Goal: Navigation & Orientation: Find specific page/section

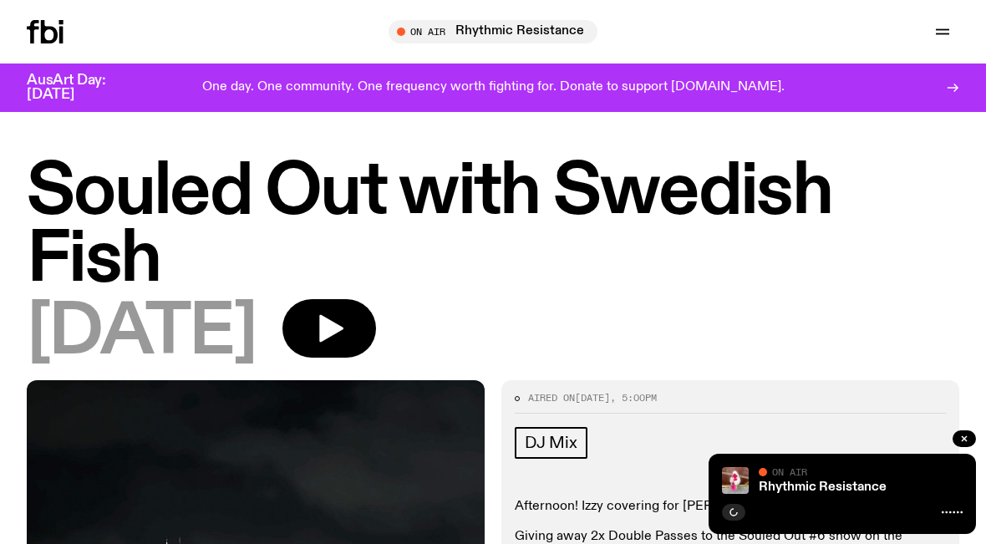
click at [346, 325] on icon "button" at bounding box center [329, 328] width 33 height 33
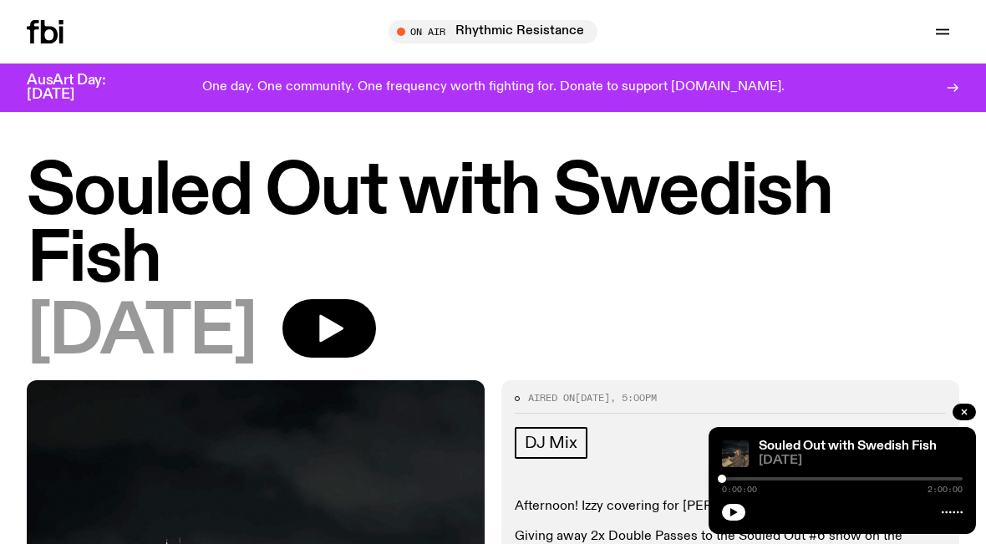
click at [940, 28] on icon "button" at bounding box center [943, 32] width 20 height 20
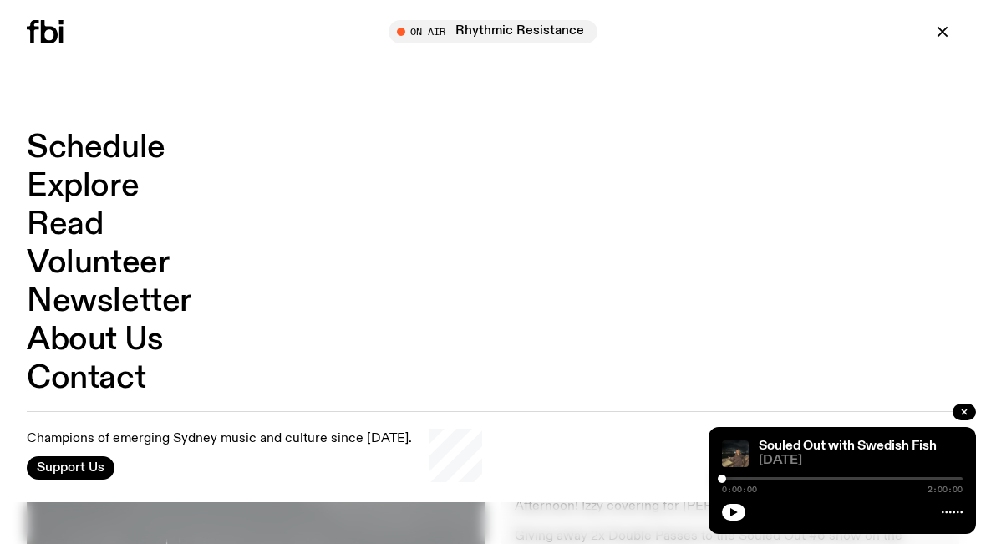
click at [145, 145] on link "Schedule" at bounding box center [96, 148] width 139 height 32
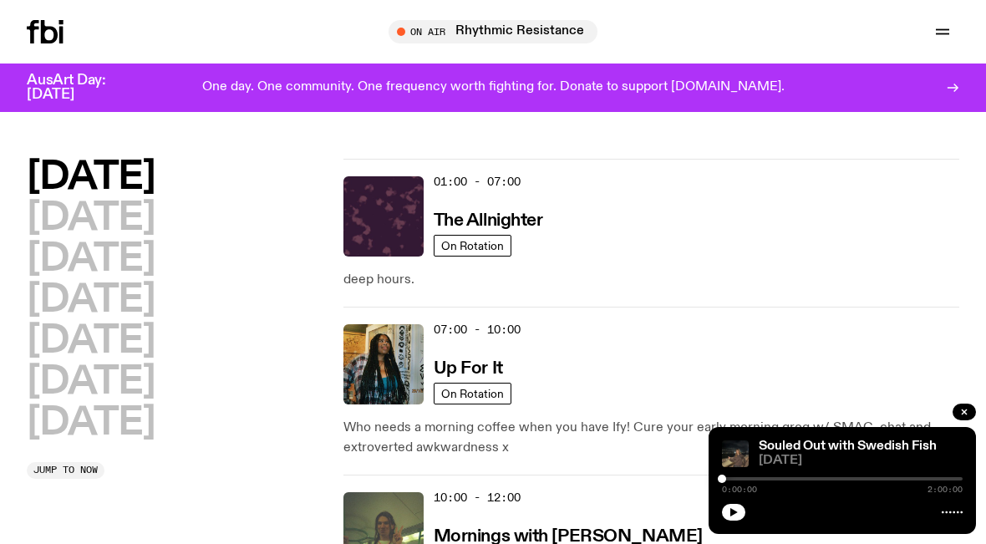
click at [140, 420] on h2 "[DATE]" at bounding box center [91, 424] width 128 height 38
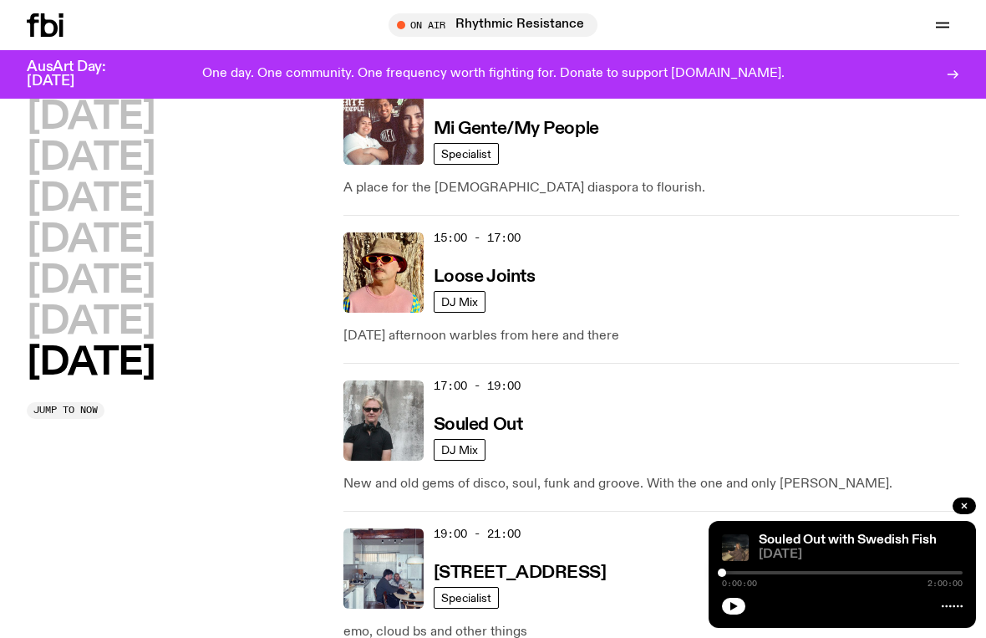
scroll to position [1177, 0]
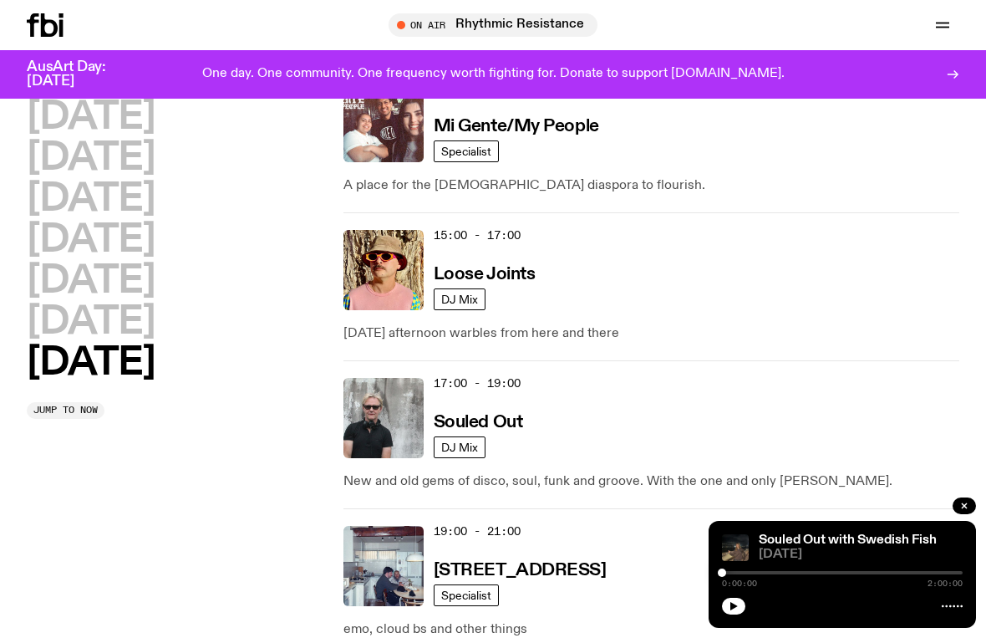
click at [547, 410] on div "17:00 - 19:00 Souled Out" at bounding box center [697, 418] width 526 height 80
click at [394, 407] on img at bounding box center [384, 418] width 80 height 80
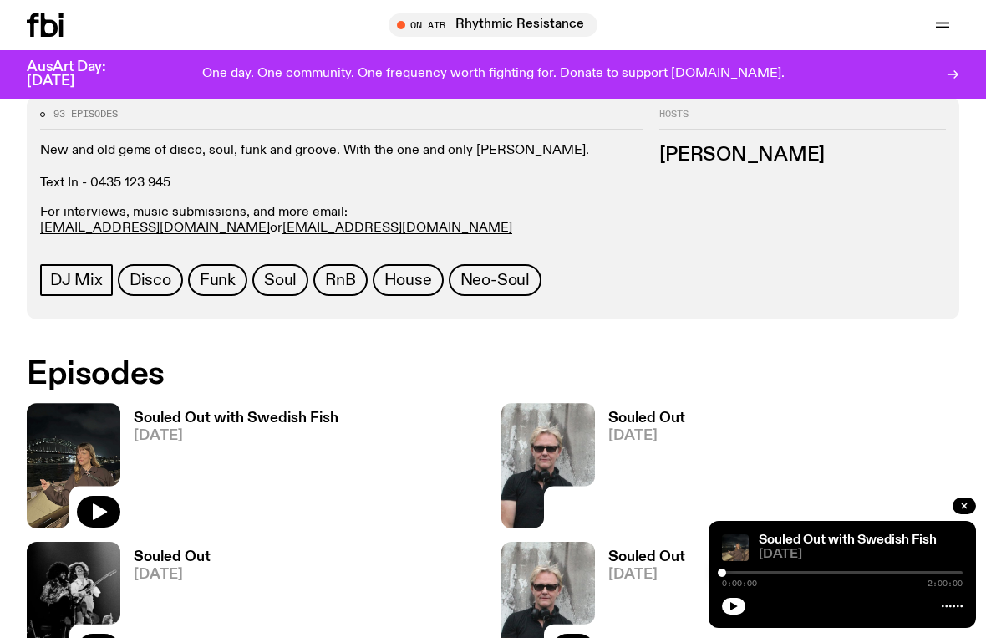
scroll to position [720, 0]
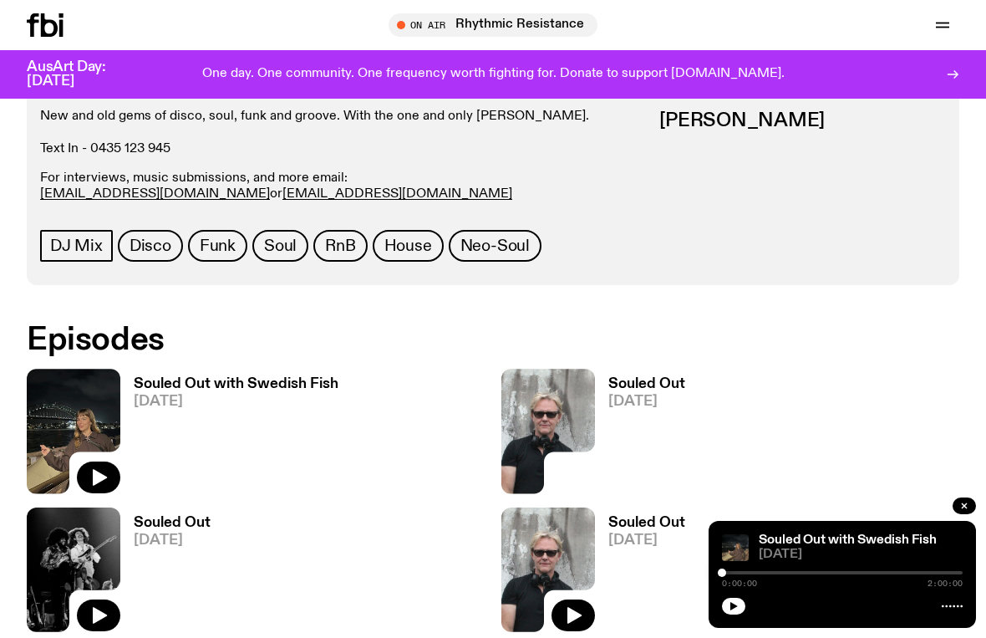
click at [104, 480] on icon "button" at bounding box center [99, 477] width 20 height 20
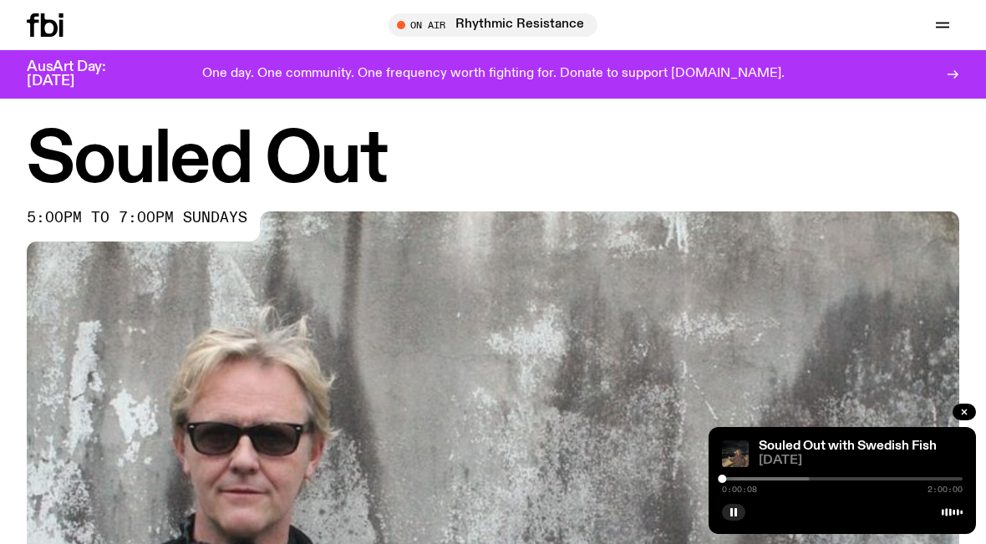
scroll to position [0, 0]
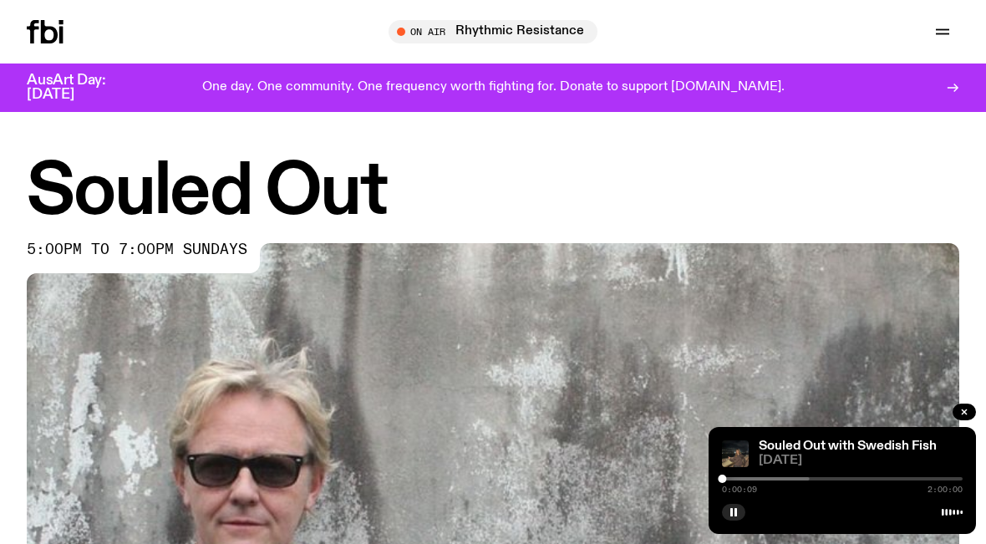
click at [939, 52] on div "Schedule Explore Read Volunteer Newsletter On Air Rhythmic Resistance Tune in l…" at bounding box center [493, 32] width 986 height 64
click at [940, 34] on icon "button" at bounding box center [942, 34] width 13 height 0
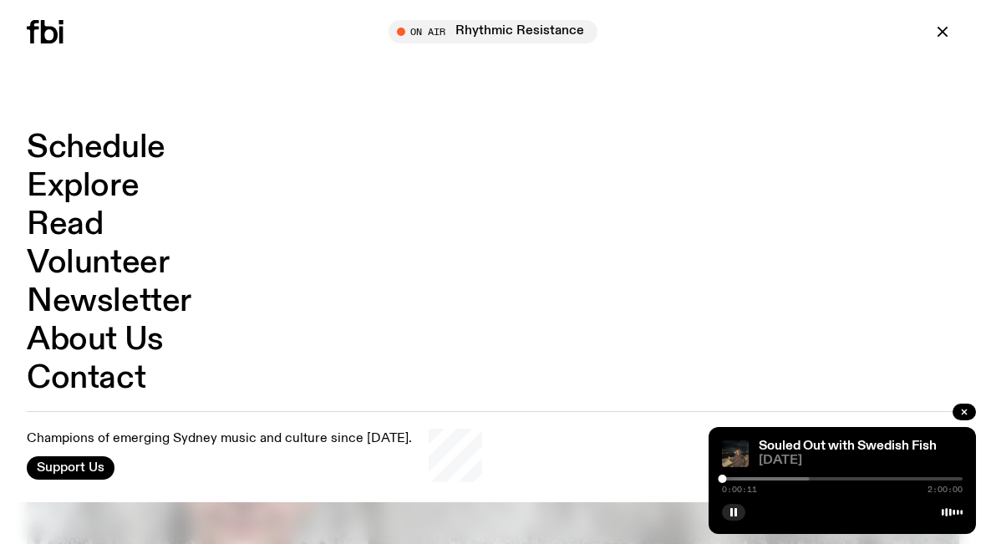
click at [136, 150] on link "Schedule" at bounding box center [96, 148] width 139 height 32
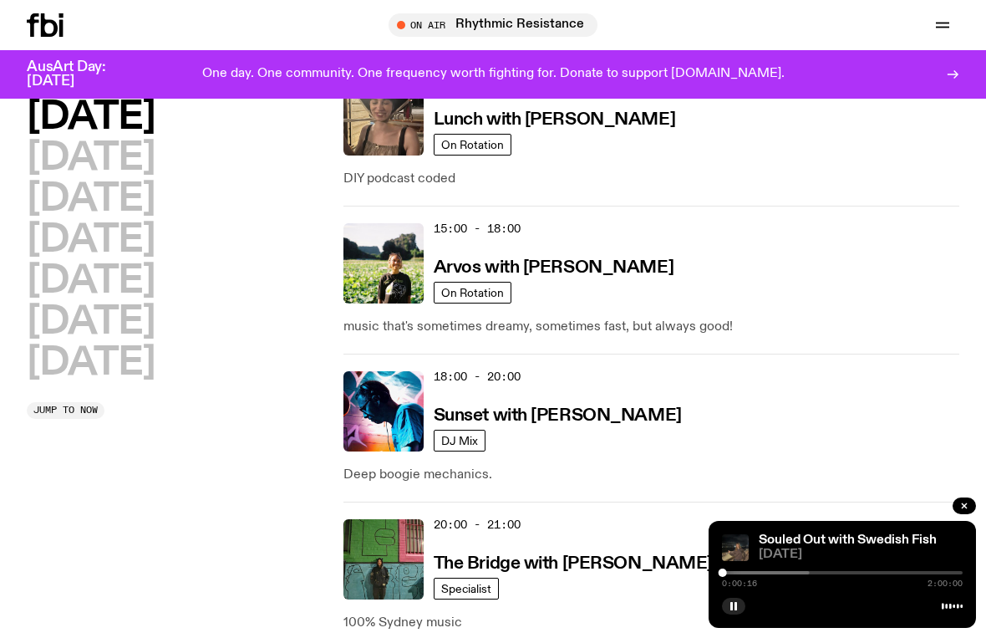
scroll to position [701, 0]
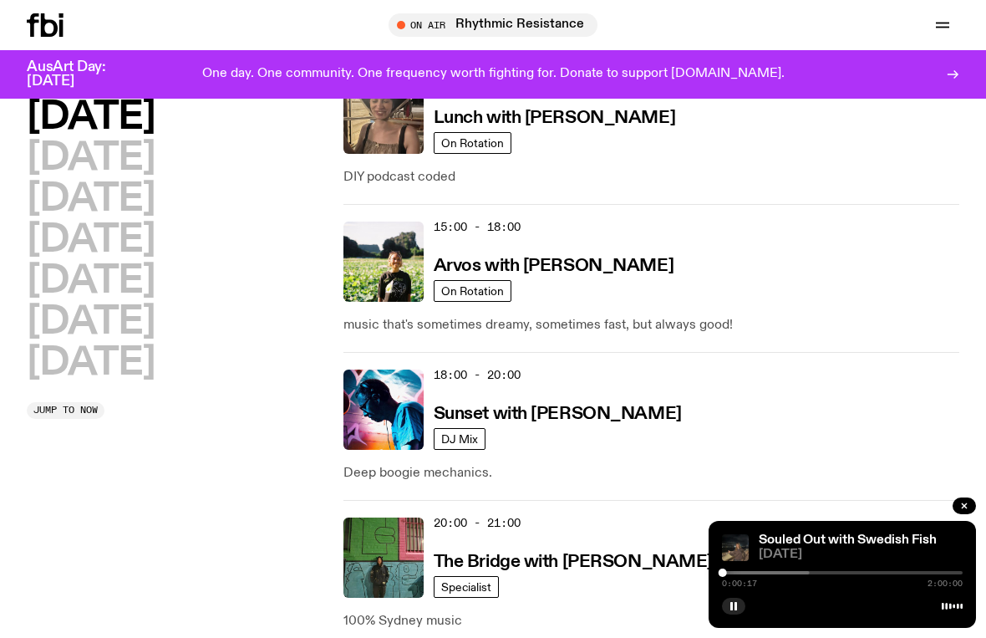
click at [638, 419] on h3 "Sunset with [PERSON_NAME]" at bounding box center [558, 414] width 248 height 18
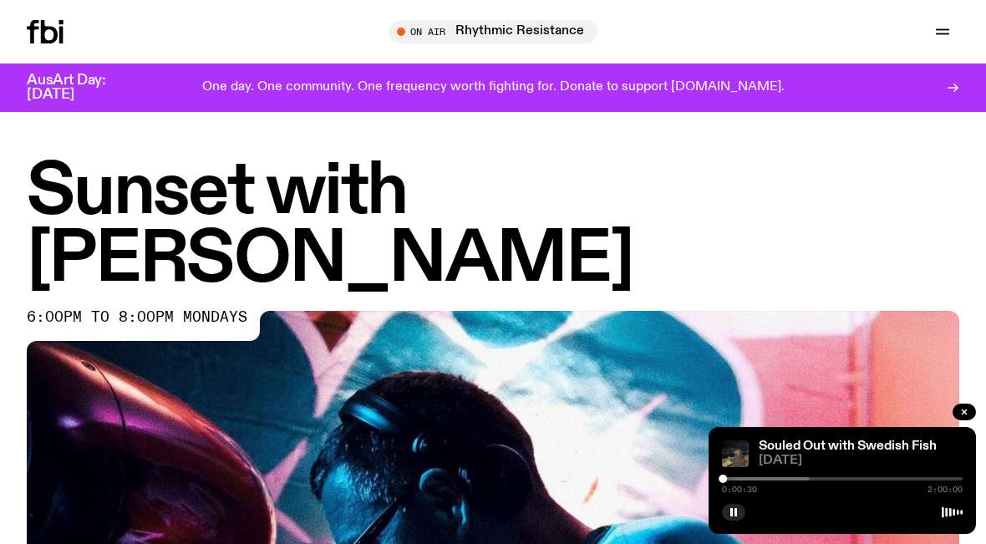
click at [878, 452] on link "Souled Out with Swedish Fish" at bounding box center [848, 446] width 178 height 13
